Goal: Check status: Check status

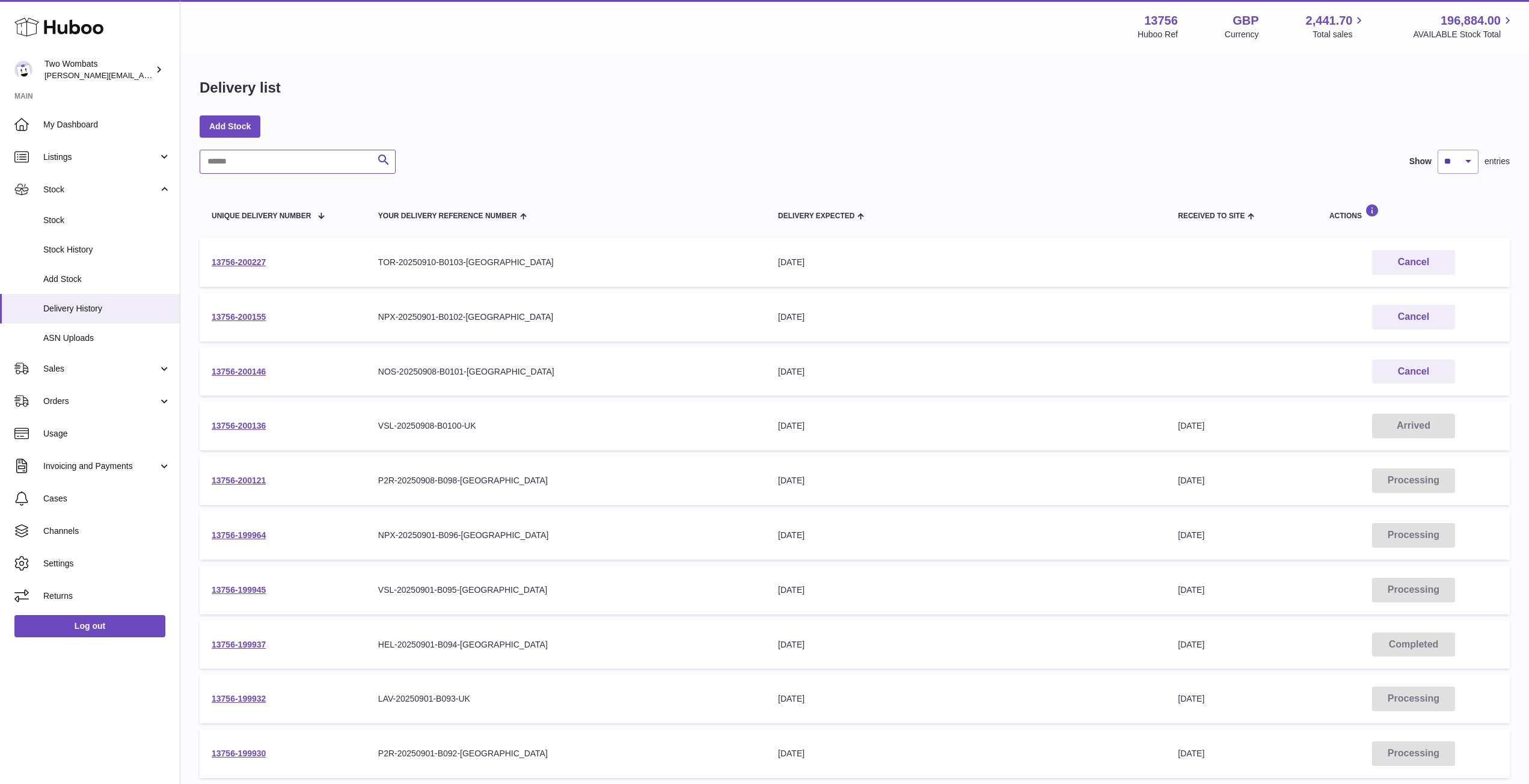
click at [318, 156] on input "text" at bounding box center [297, 162] width 196 height 24
drag, startPoint x: 285, startPoint y: 158, endPoint x: 195, endPoint y: 150, distance: 90.4
click at [195, 150] on div "Delivery list Add Stock *** Search Show ** ** ** *** entries Unique Delivery Nu…" at bounding box center [854, 447] width 1349 height 785
type input "***"
click at [387, 159] on icon "submit" at bounding box center [384, 160] width 14 height 15
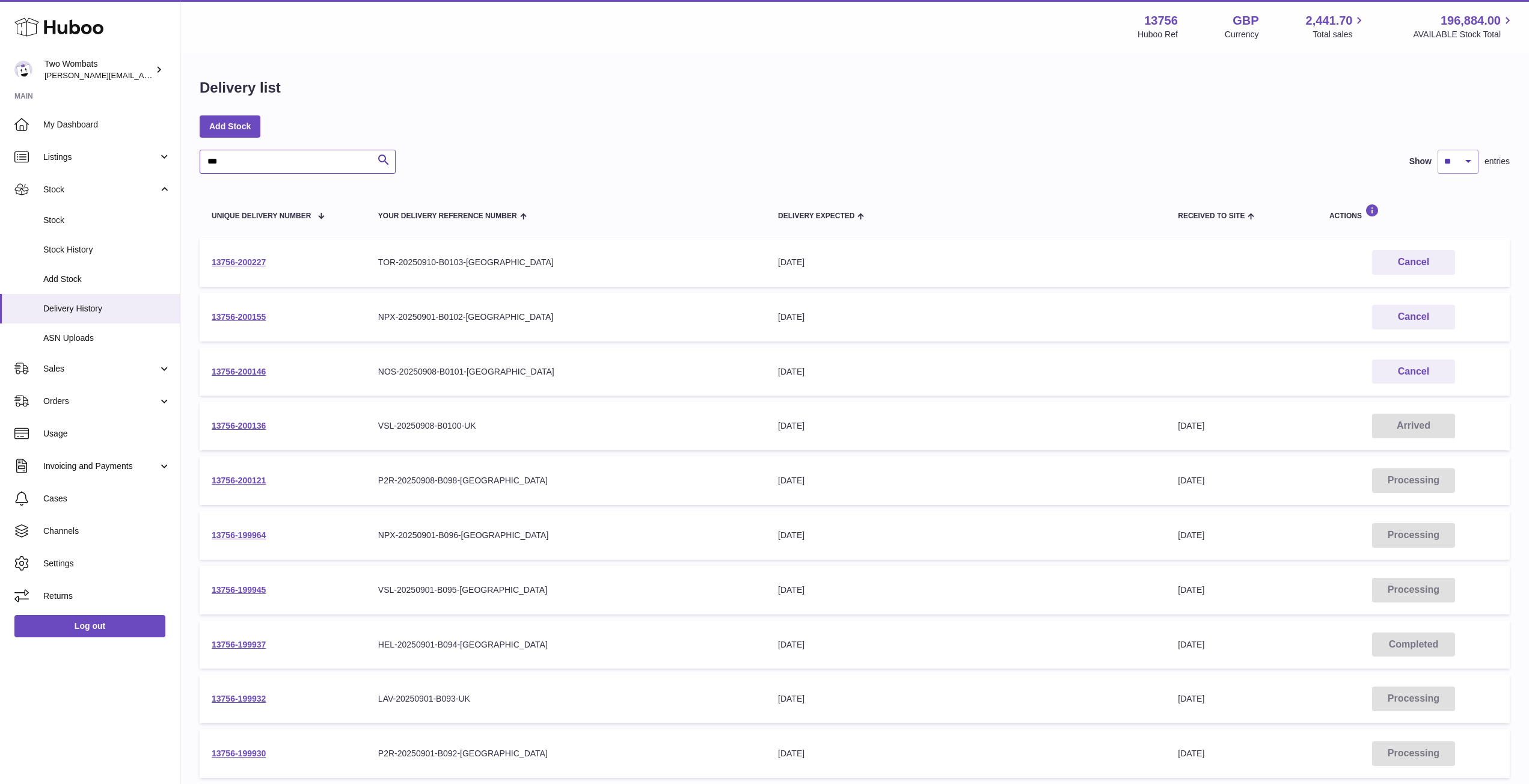
click at [250, 169] on input "***" at bounding box center [297, 162] width 196 height 24
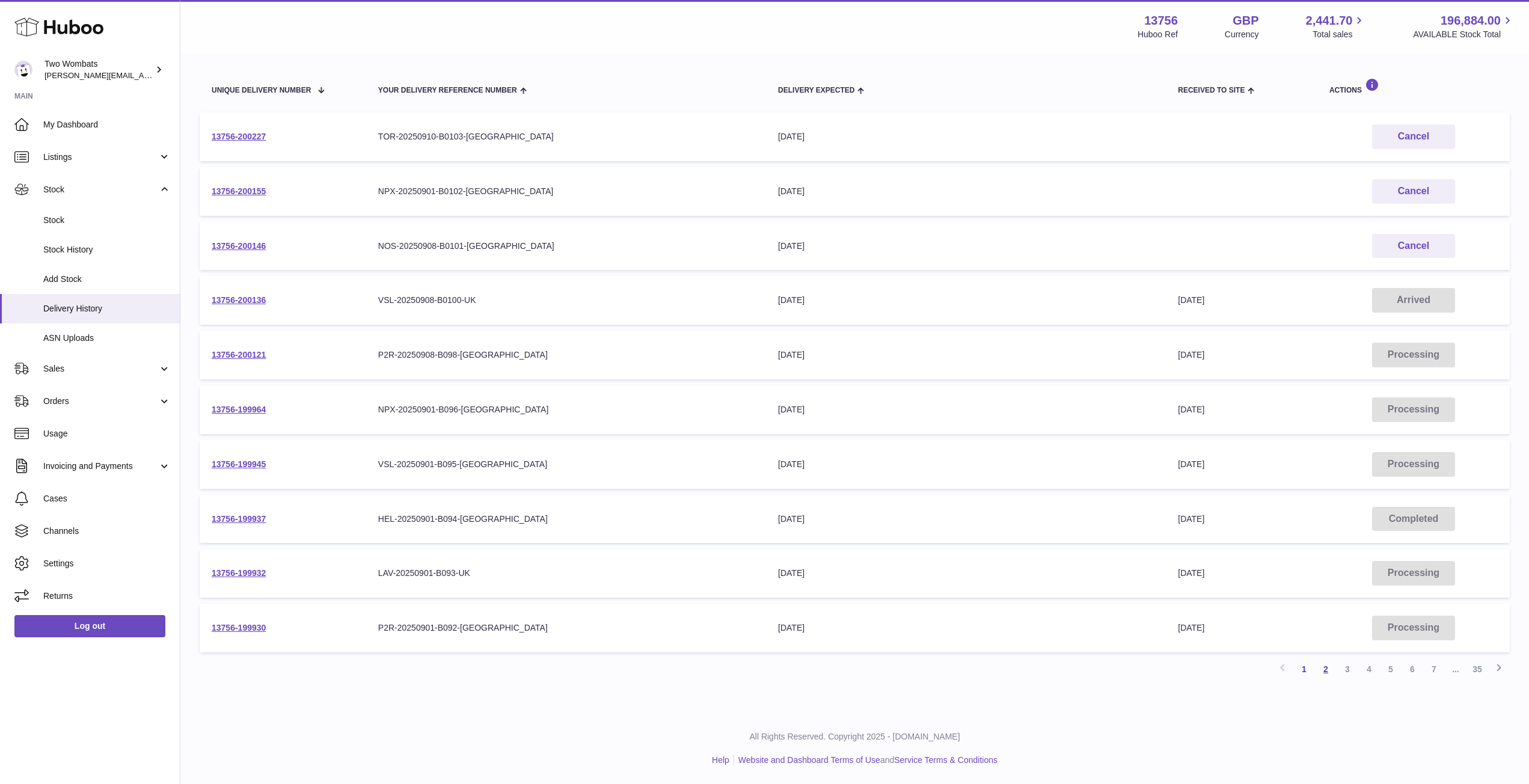
click at [1329, 667] on link "2" at bounding box center [1326, 669] width 21 height 21
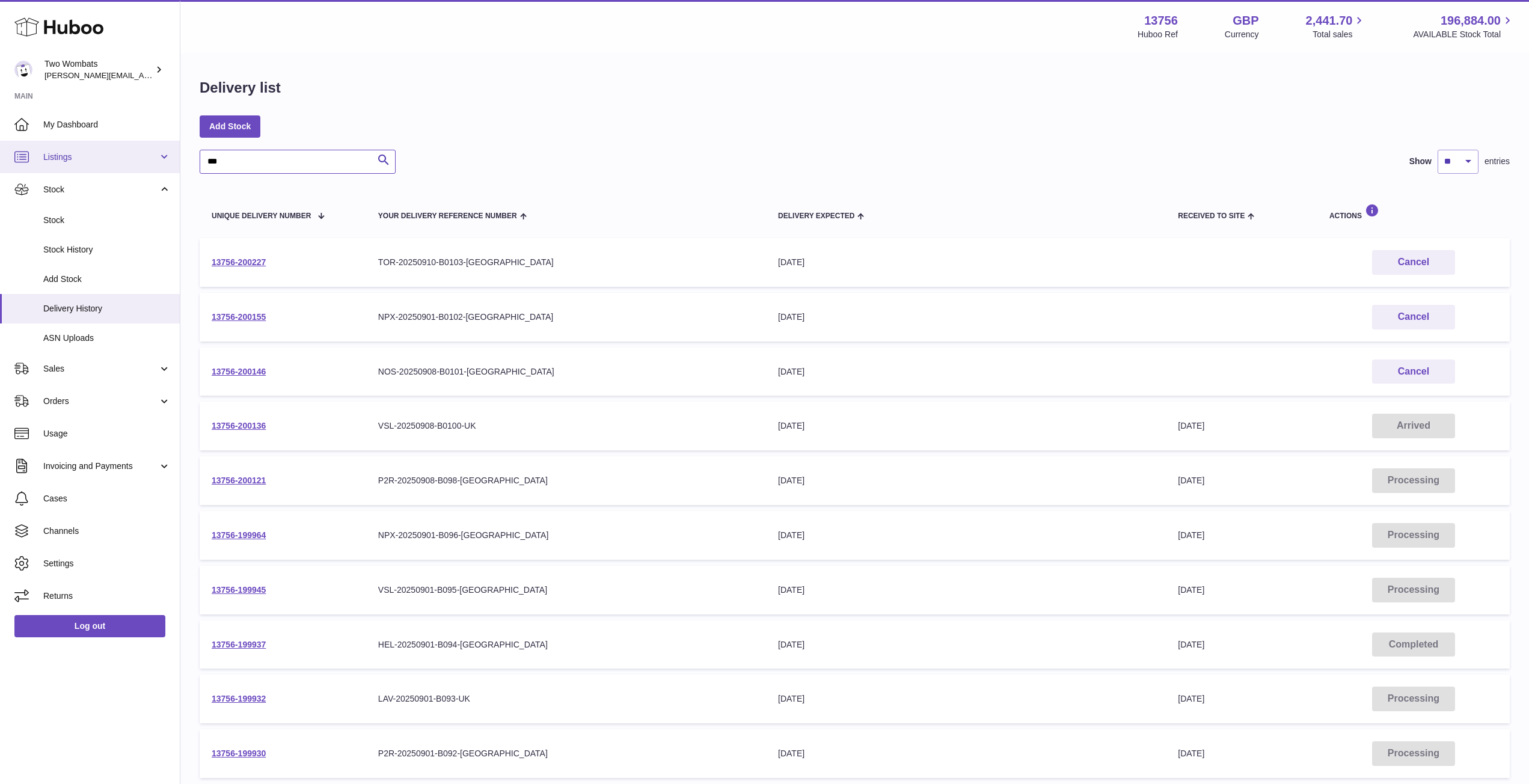
drag, startPoint x: 242, startPoint y: 154, endPoint x: 138, endPoint y: 150, distance: 104.1
click at [138, 150] on div "Huboo Two Wombats philip.carroll@twowombats.com Main My Dashboard Listings Not …" at bounding box center [764, 455] width 1529 height 909
type input "*"
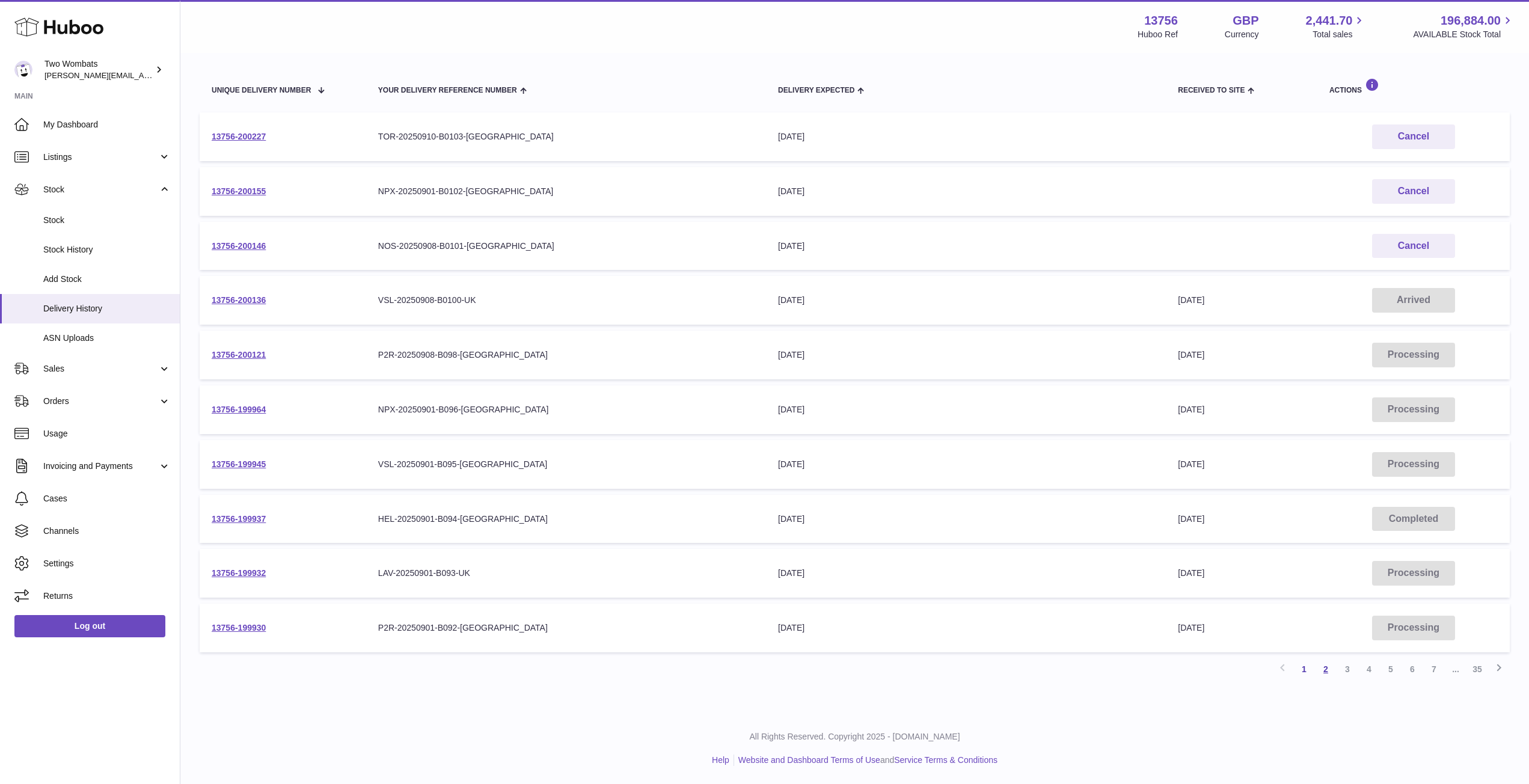
type input "***"
click at [1326, 665] on link "2" at bounding box center [1326, 669] width 21 height 21
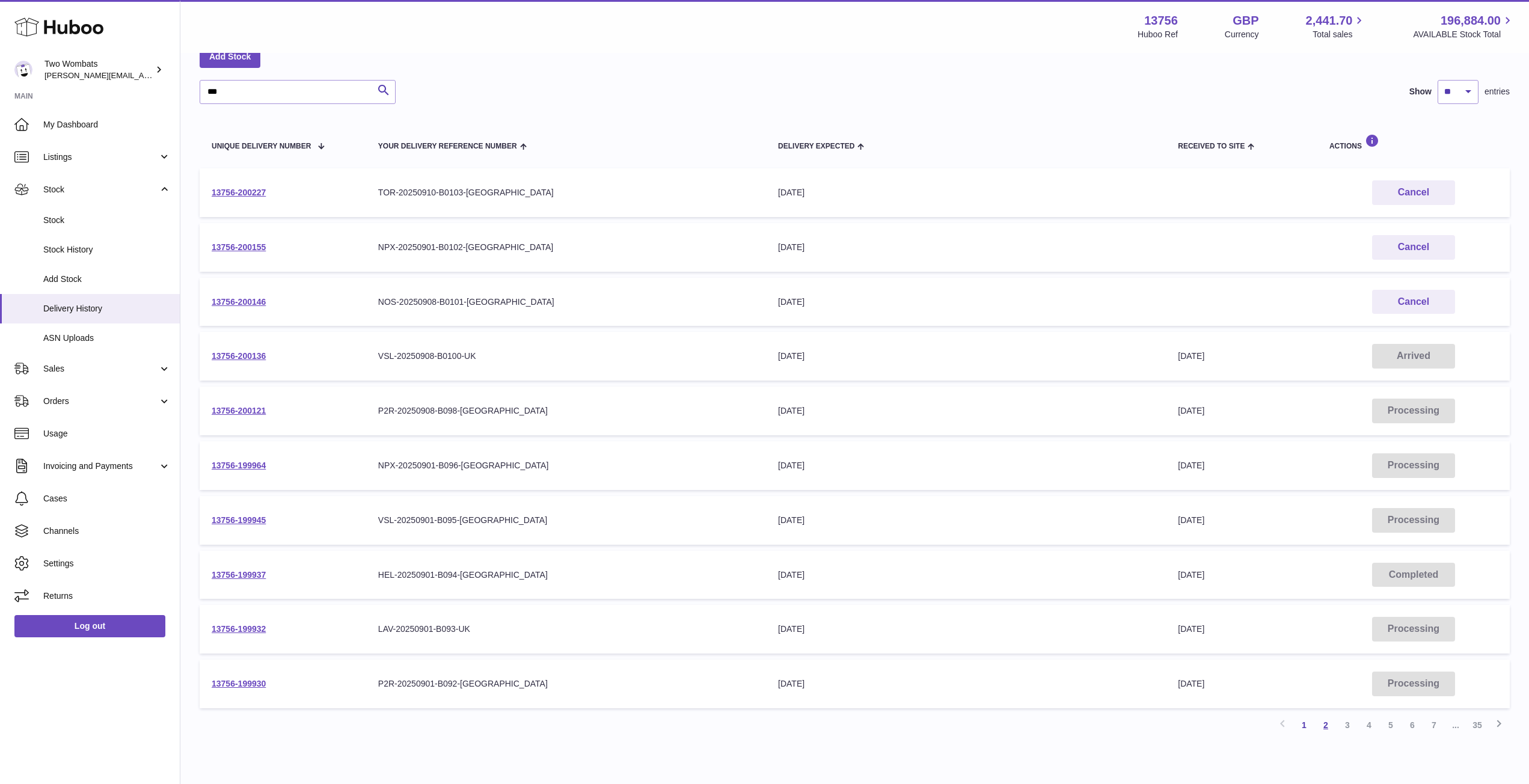
scroll to position [54, 0]
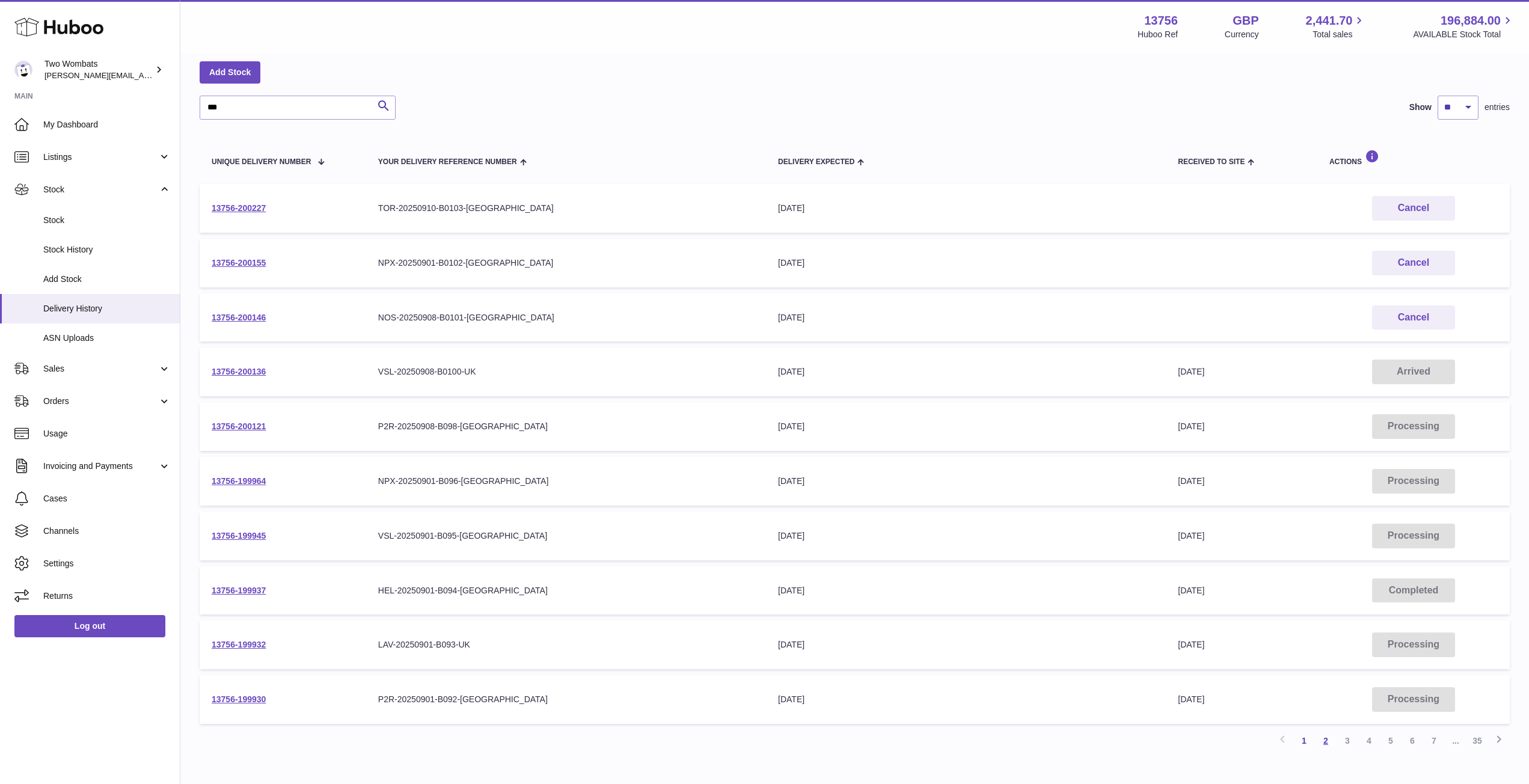
click at [1331, 745] on link "2" at bounding box center [1326, 740] width 21 height 21
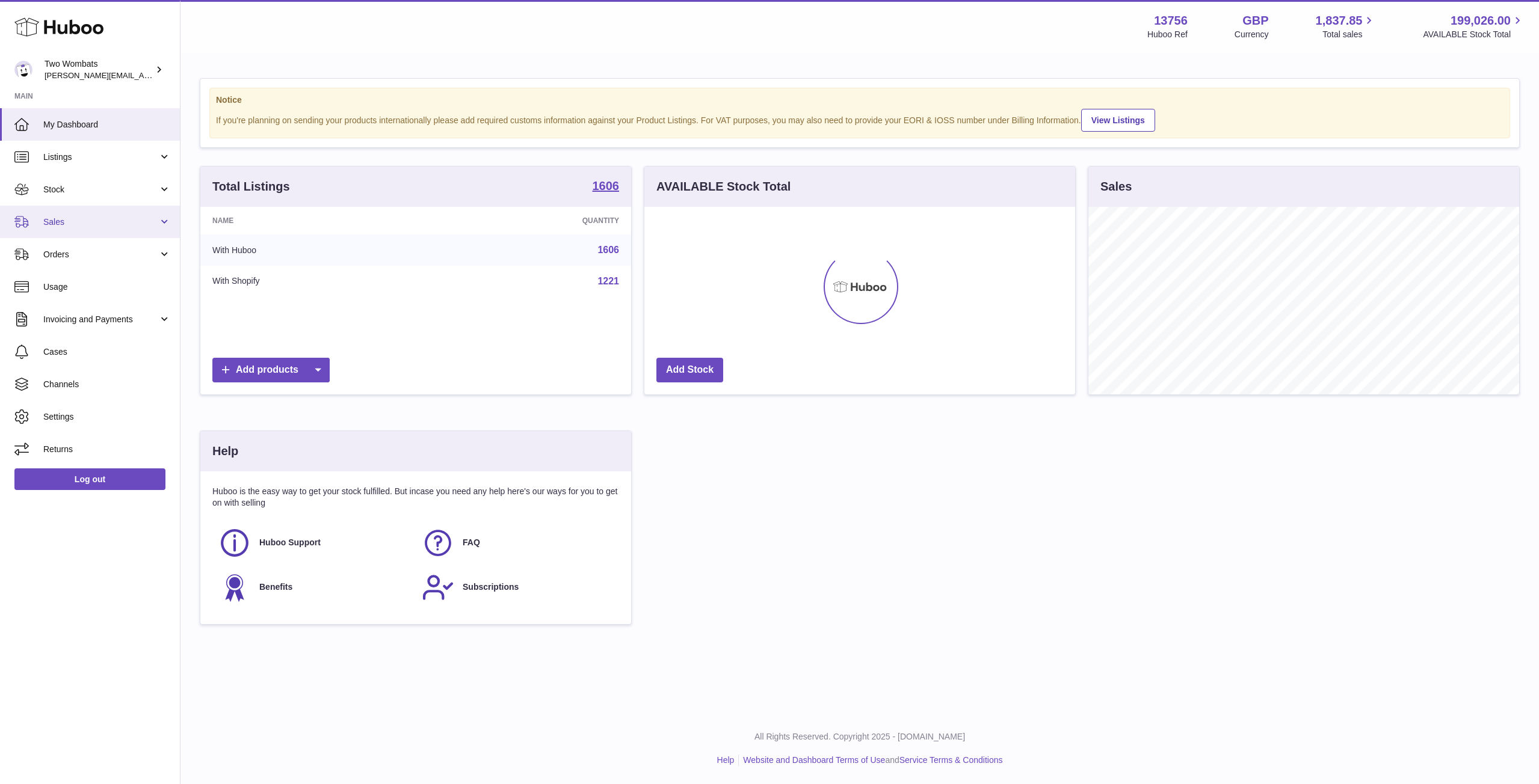
scroll to position [188, 430]
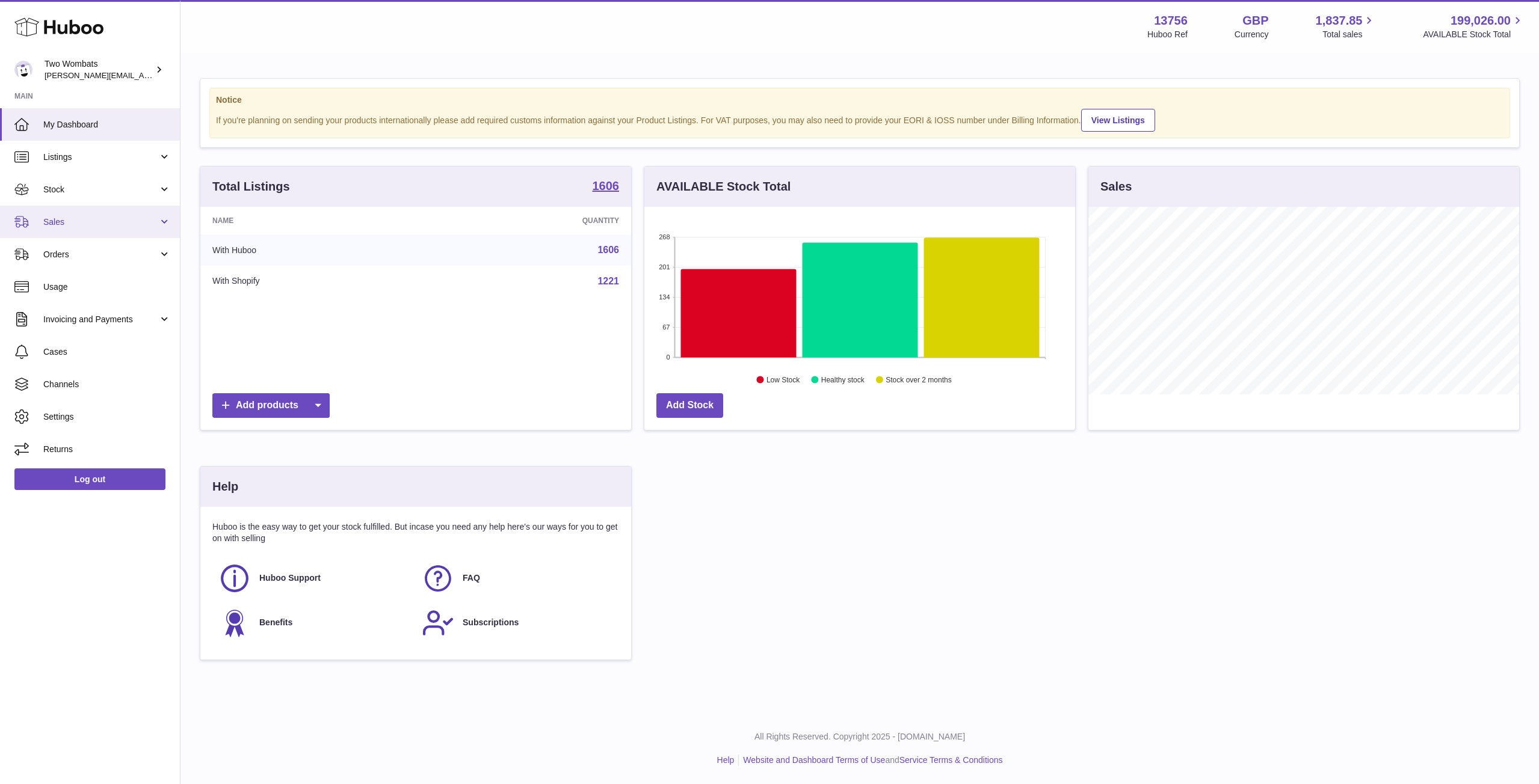
click at [169, 206] on link "Sales" at bounding box center [90, 221] width 180 height 32
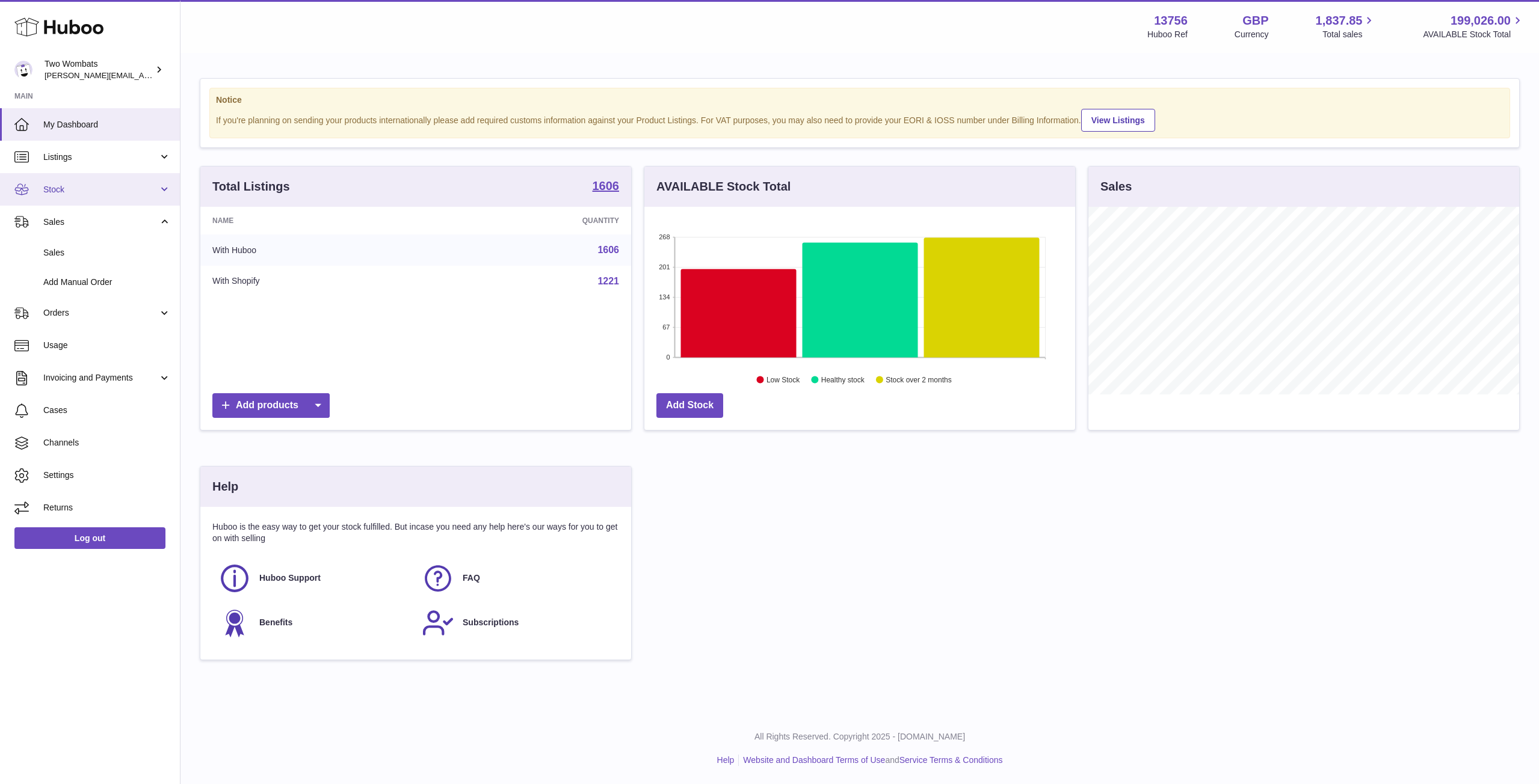
click at [166, 184] on link "Stock" at bounding box center [90, 189] width 180 height 32
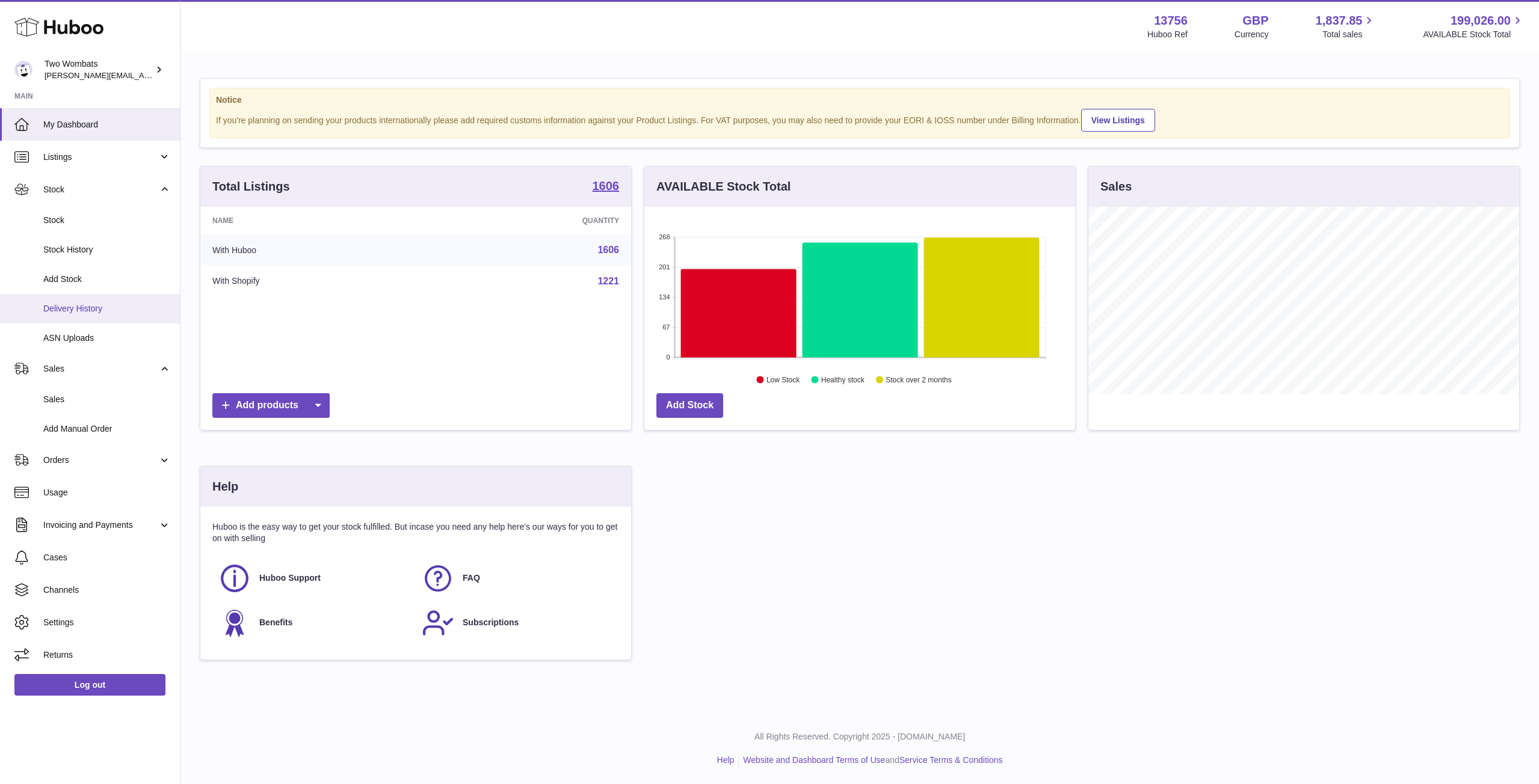
click at [148, 303] on span "Delivery History" at bounding box center [107, 309] width 128 height 11
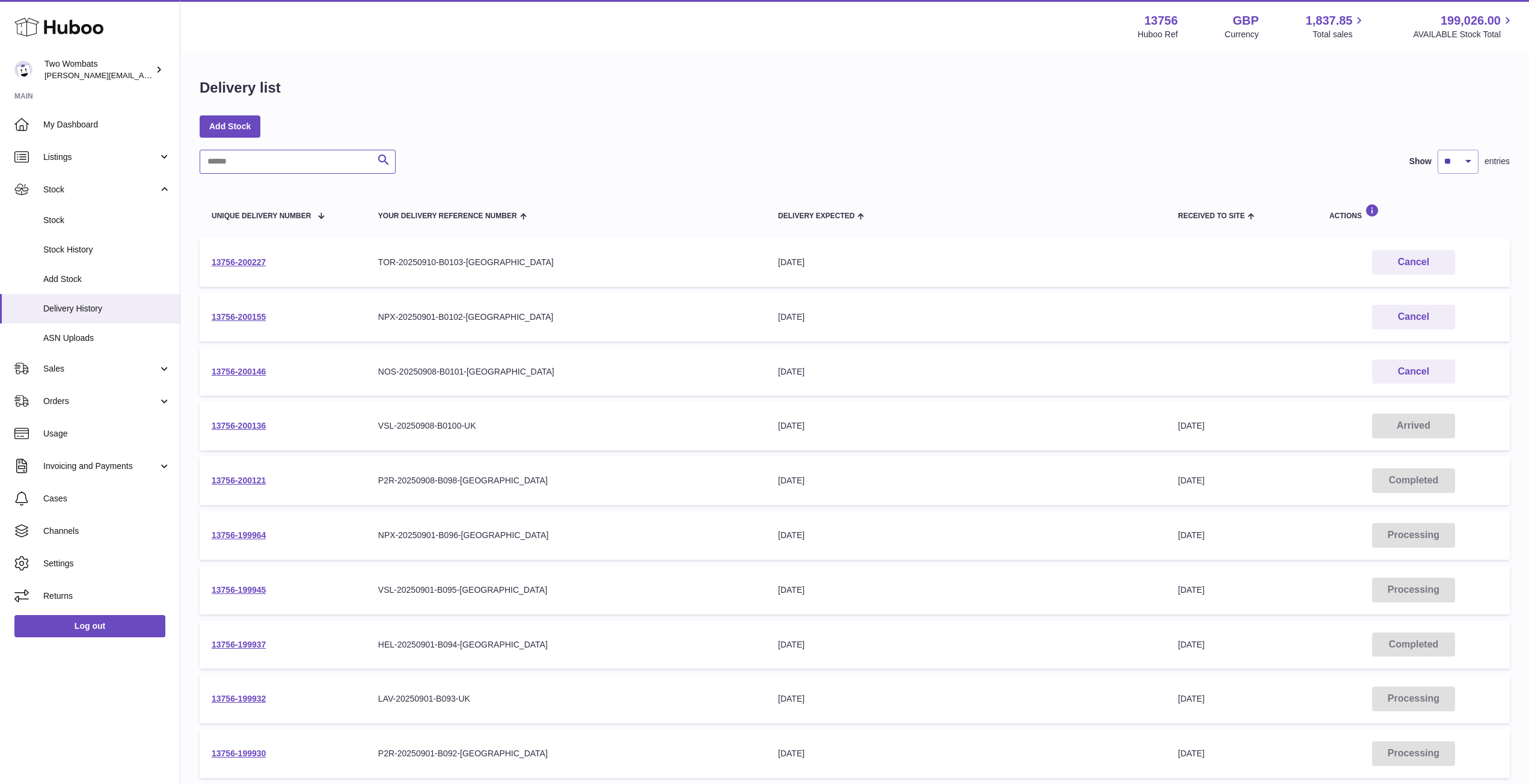
click at [268, 166] on input "text" at bounding box center [297, 162] width 196 height 24
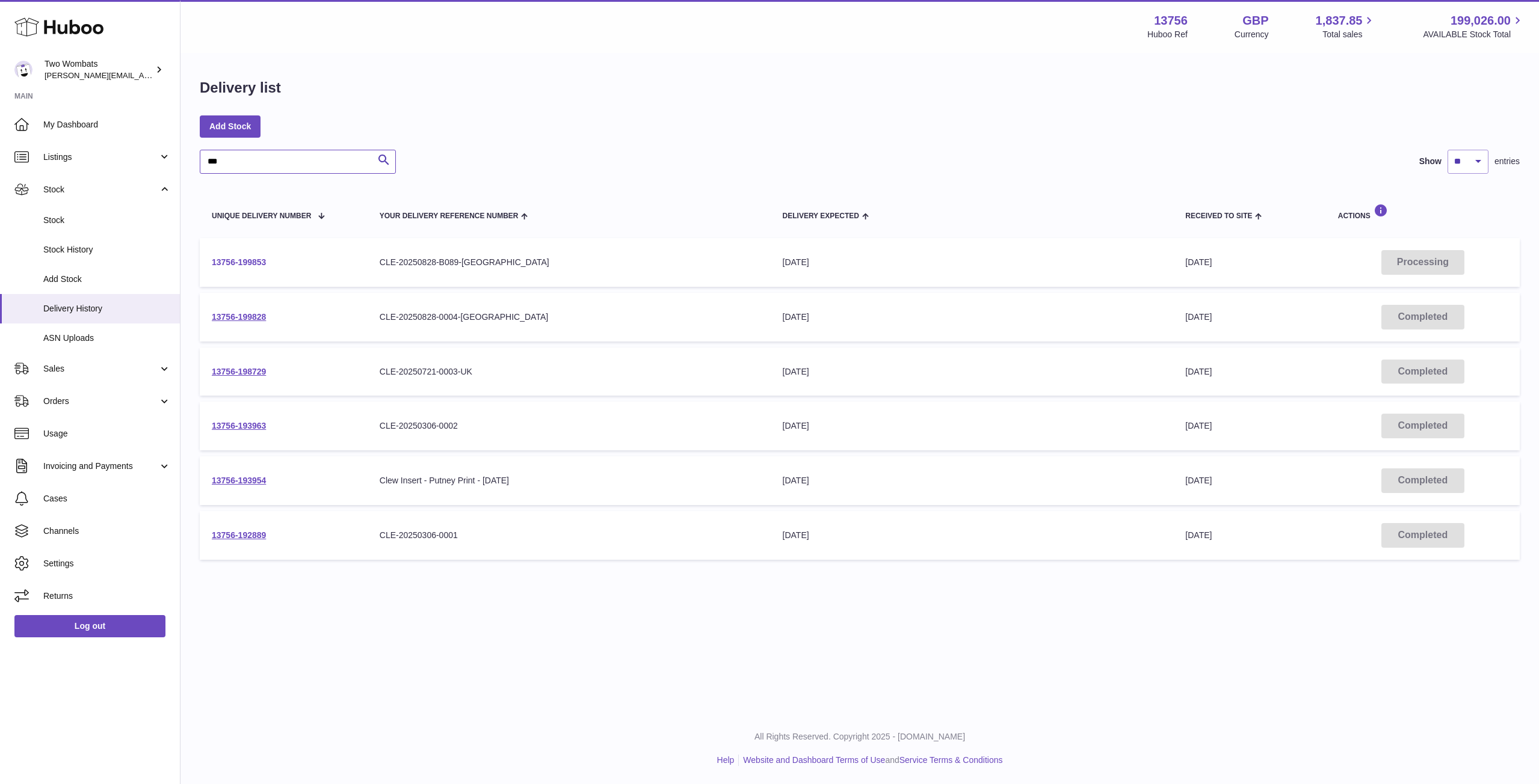
type input "***"
click at [237, 261] on link "13756-199853" at bounding box center [239, 262] width 54 height 9
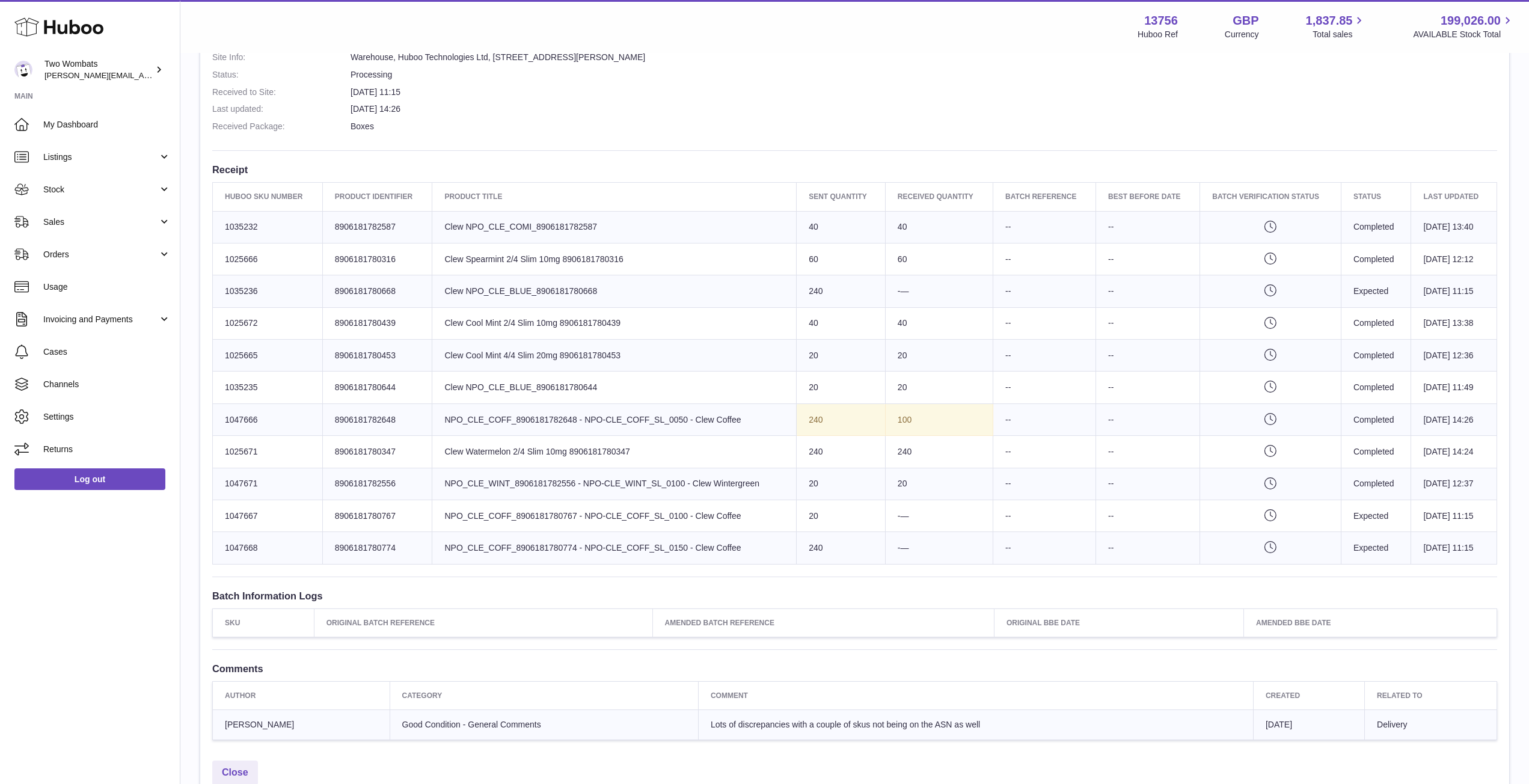
scroll to position [362, 0]
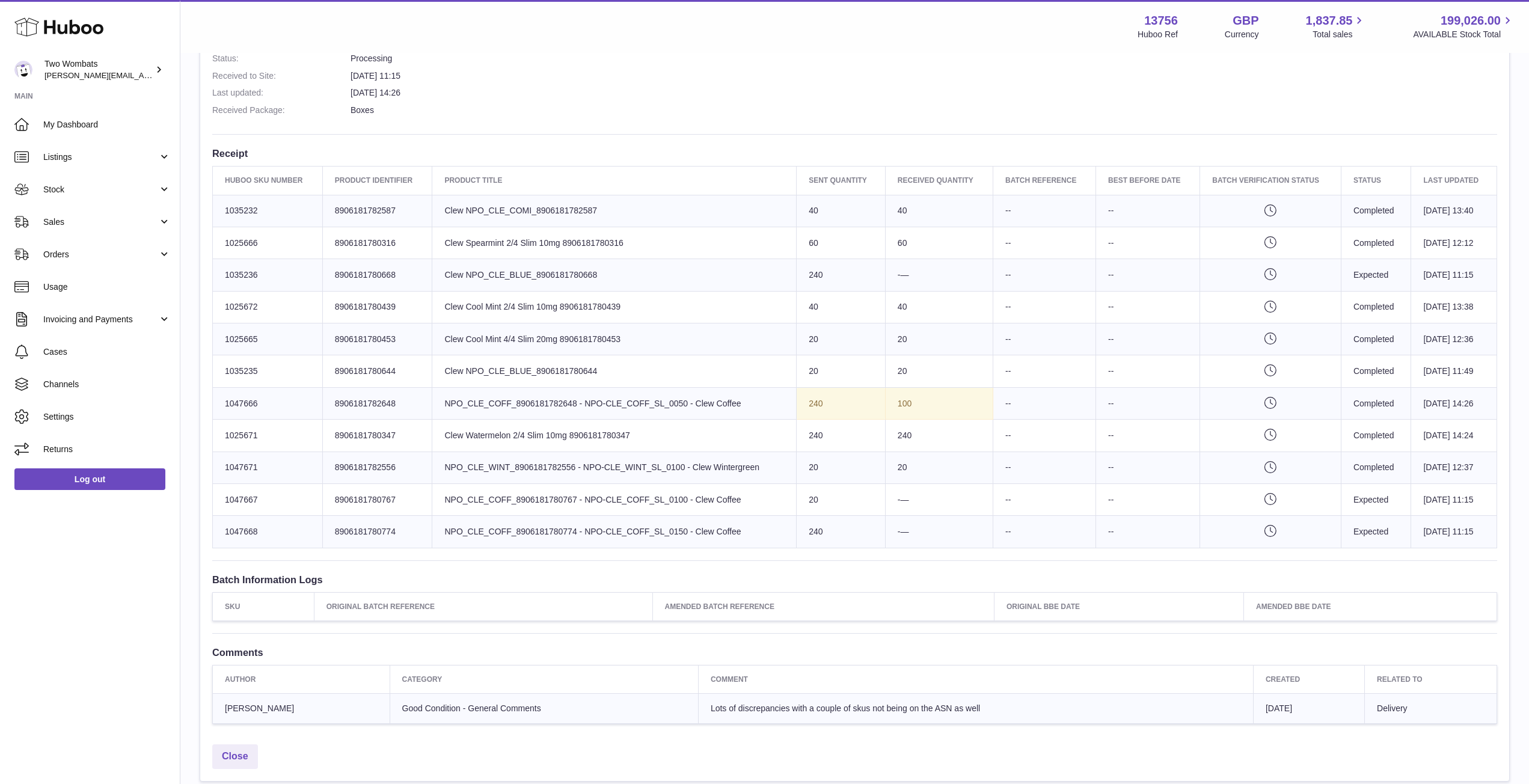
click at [909, 106] on dd "Boxes" at bounding box center [924, 110] width 1147 height 11
drag, startPoint x: 743, startPoint y: 407, endPoint x: 637, endPoint y: 407, distance: 106.0
click at [637, 407] on td "Product title NPO_CLE_COFF_8906181782648 - NPO-CLE_COFF_SL_0050 - Clew Coffee" at bounding box center [615, 405] width 364 height 32
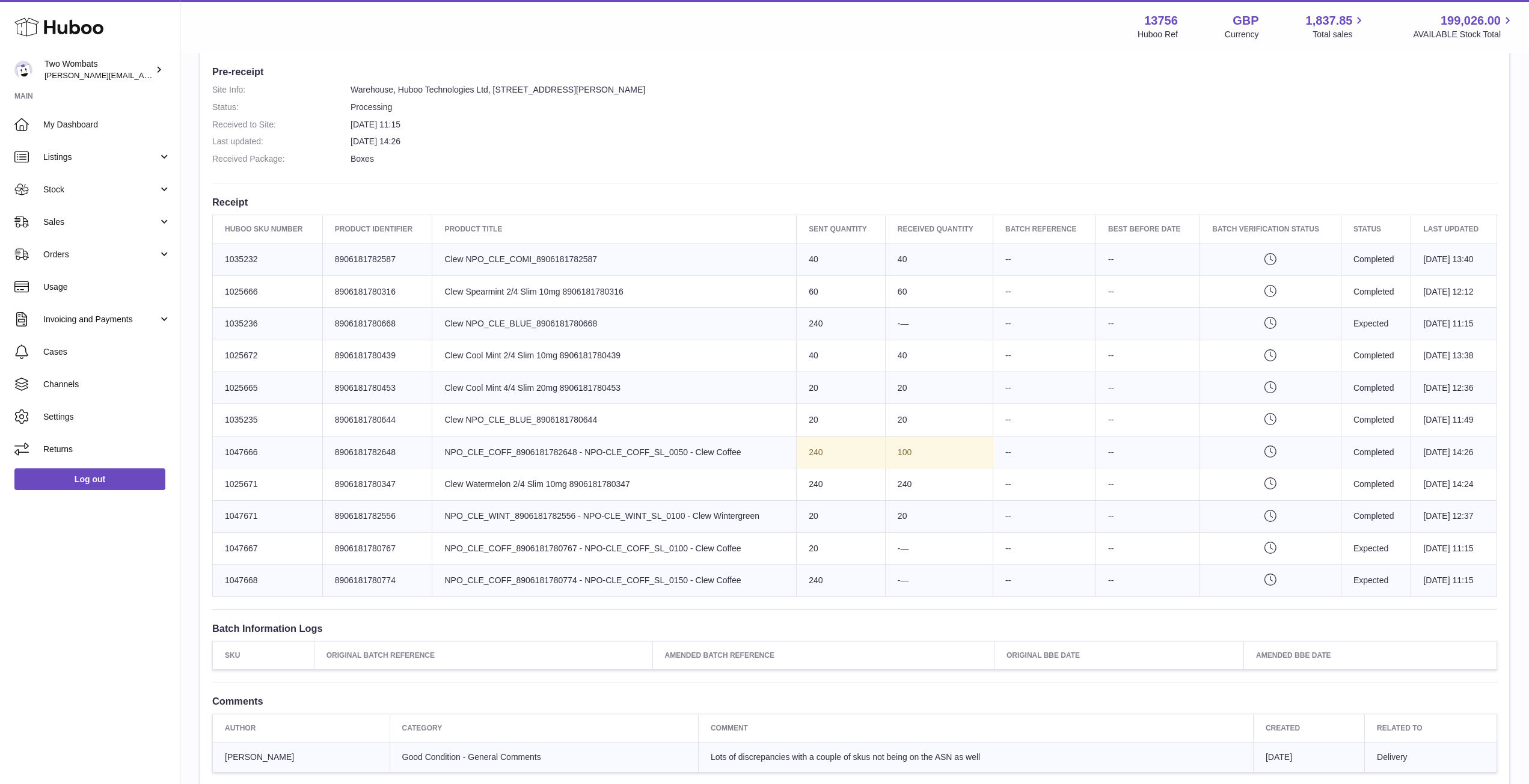
scroll to position [312, 0]
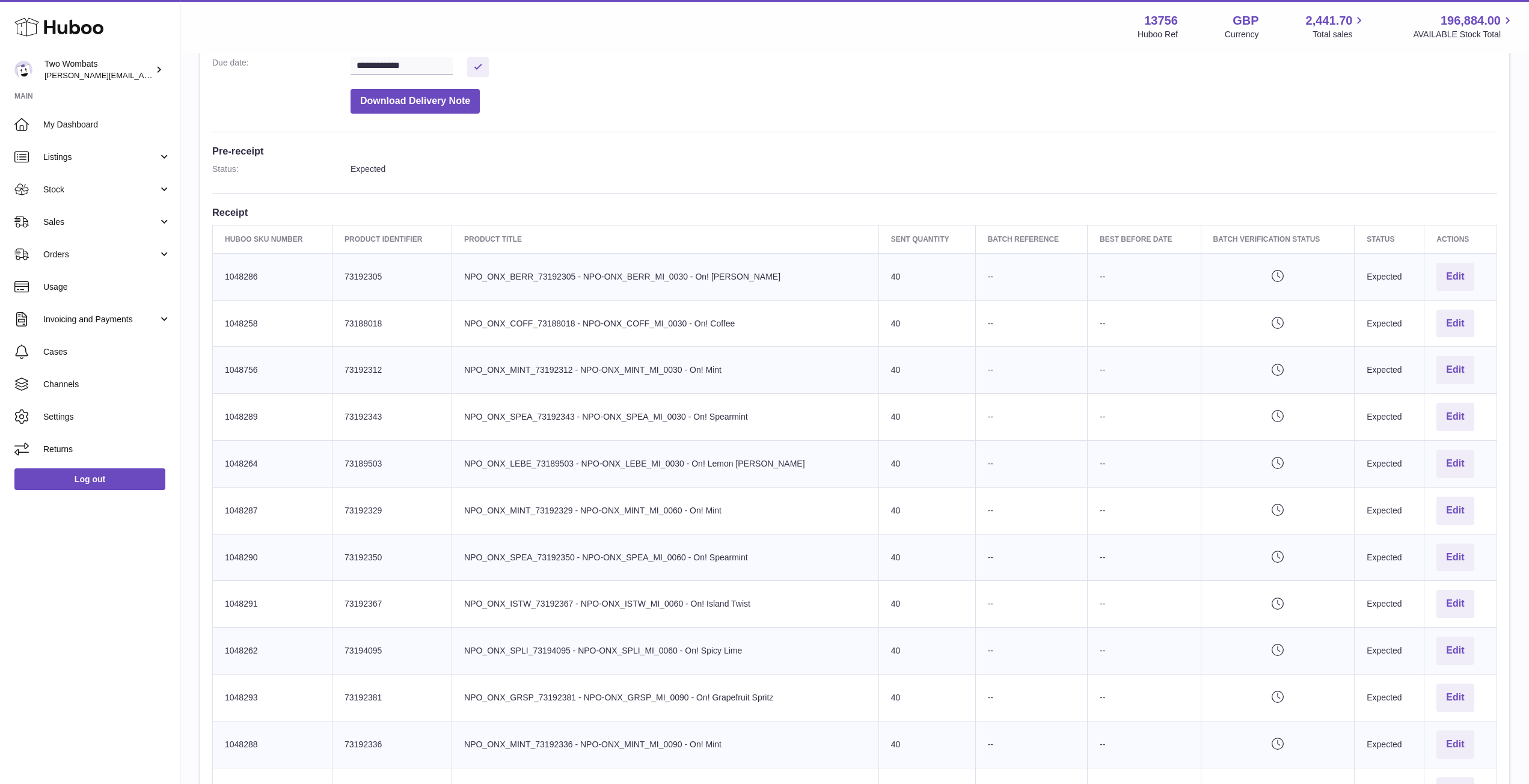
scroll to position [204, 0]
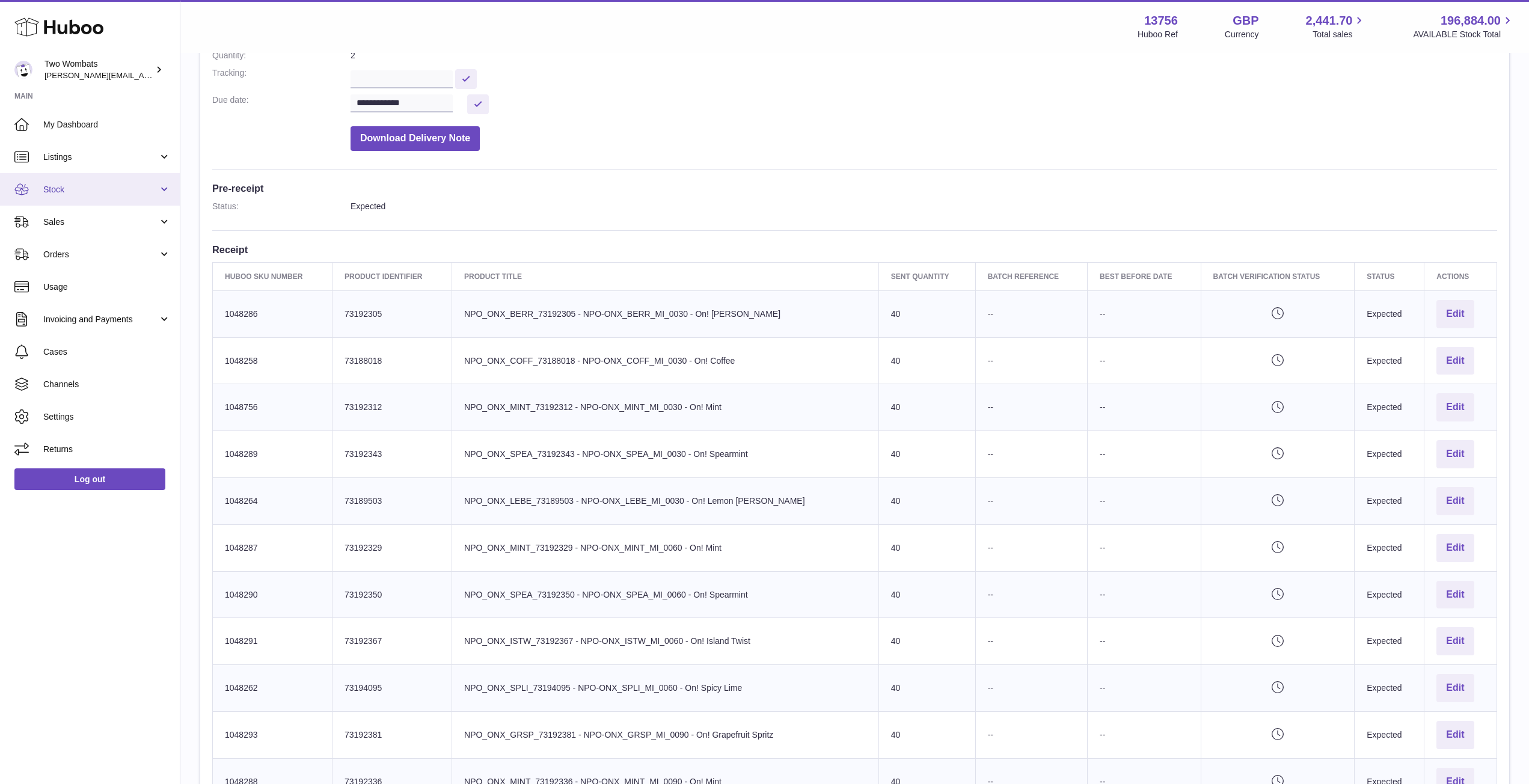
click at [154, 186] on span "Stock" at bounding box center [101, 189] width 115 height 11
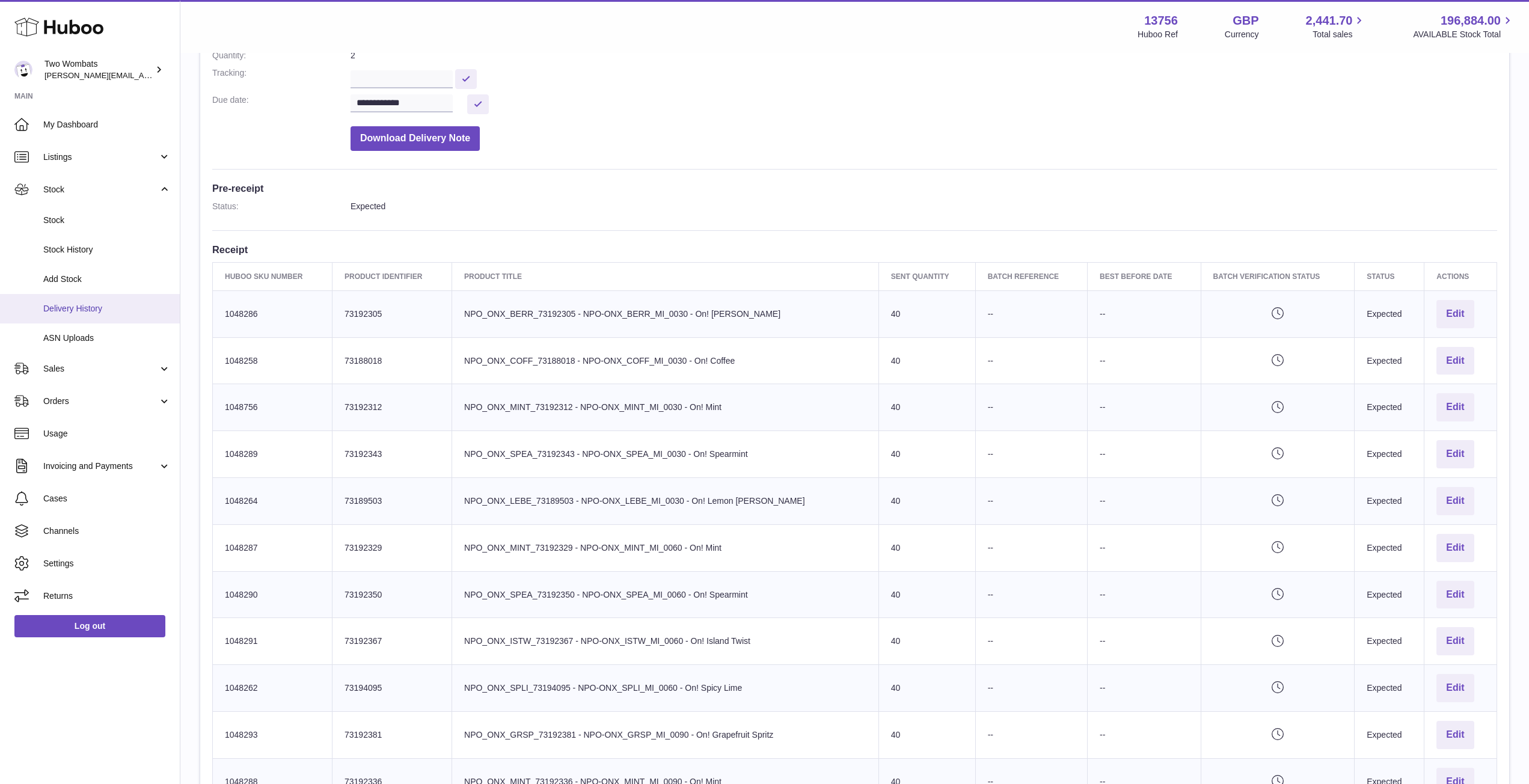
click at [80, 306] on span "Delivery History" at bounding box center [107, 309] width 128 height 11
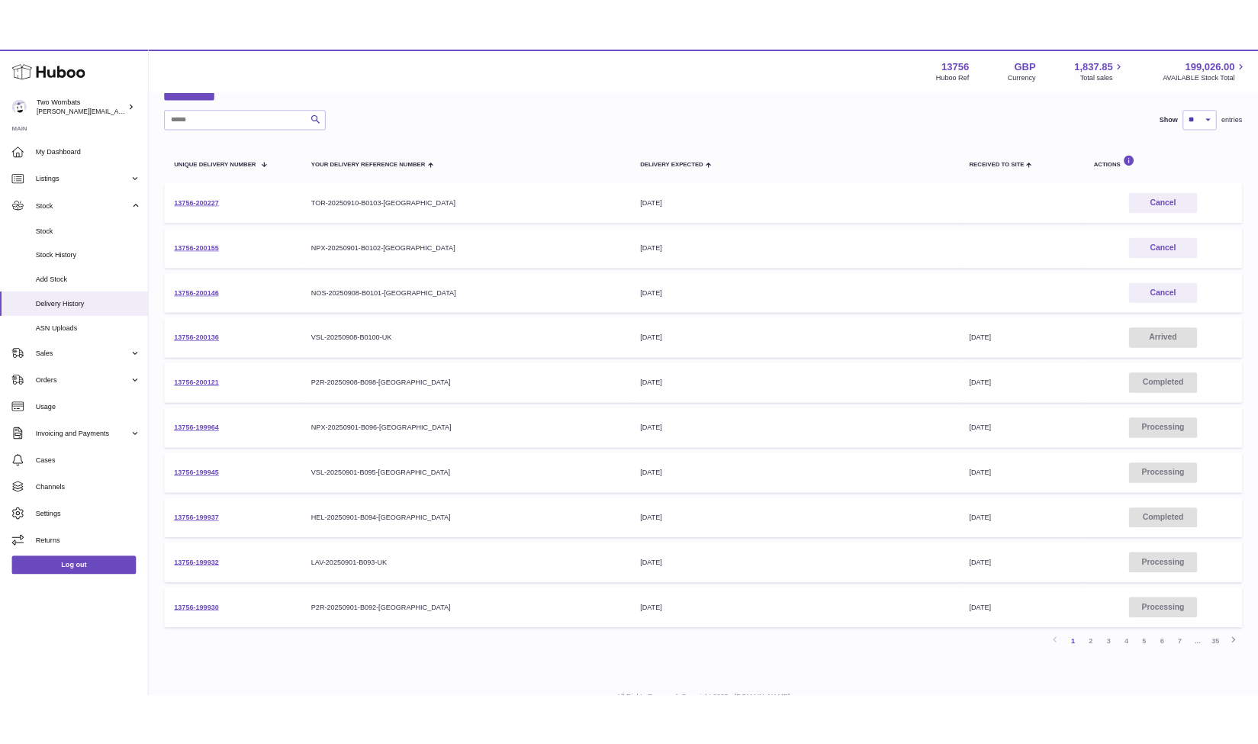
scroll to position [97, 0]
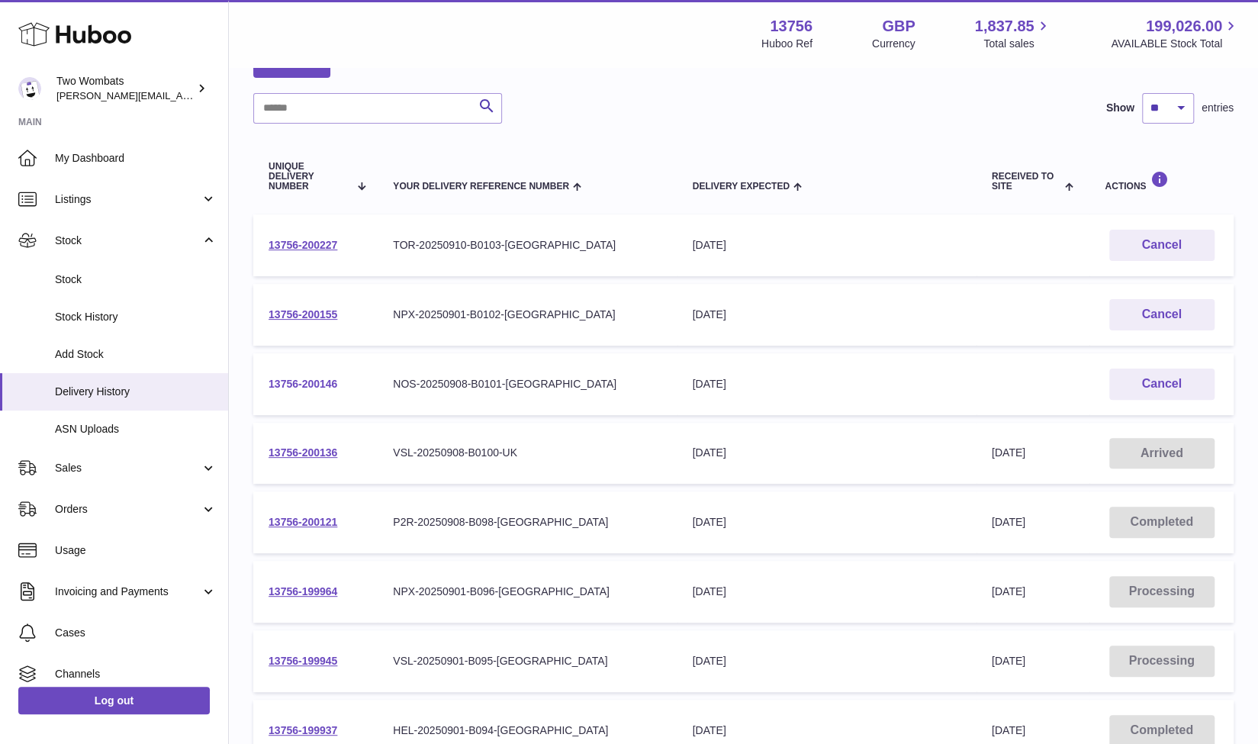
click at [320, 381] on link "13756-200146" at bounding box center [303, 384] width 69 height 12
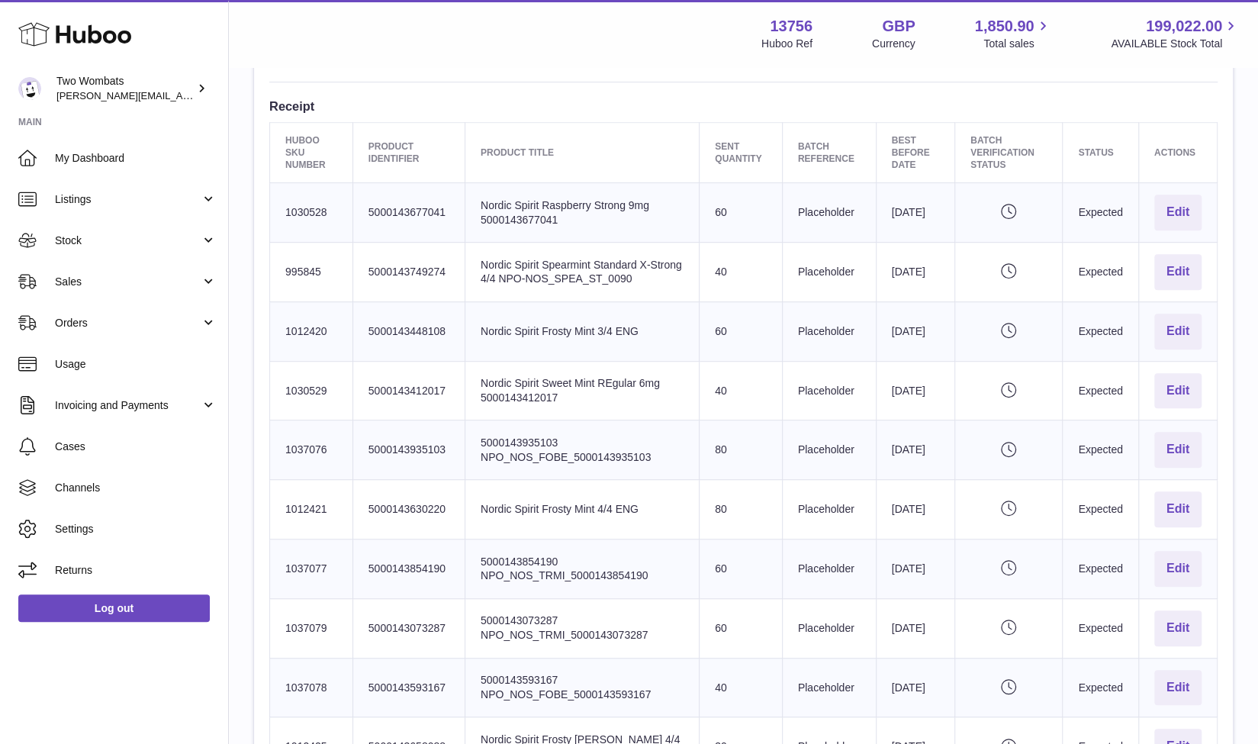
scroll to position [314, 0]
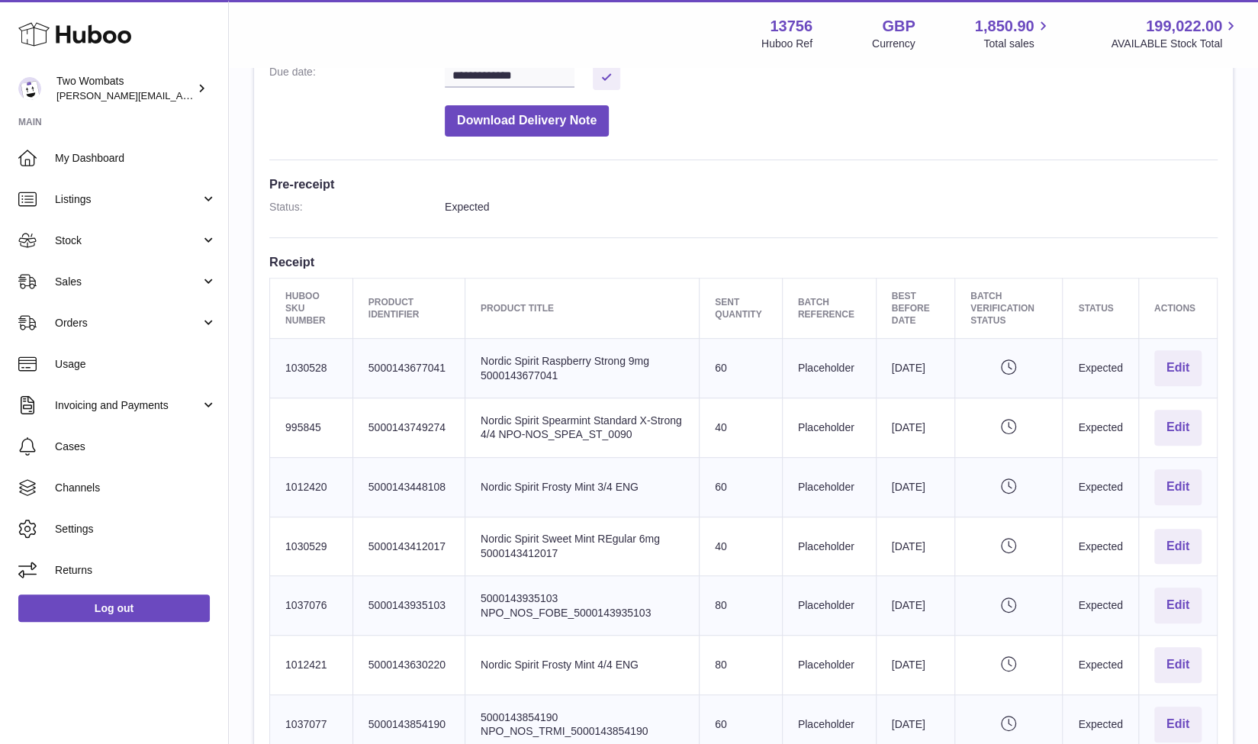
drag, startPoint x: 1209, startPoint y: 507, endPoint x: 278, endPoint y: 345, distance: 945.6
click at [278, 345] on tbody "Huboo SKU Number 1030528 Client Identifier 5000143677041 Product title Nordic S…" at bounding box center [744, 636] width 948 height 594
copy tbody "1030528 Client Identifier 5000143677041 Product title Nordic Spirit Raspberry S…"
